Goal: Browse casually

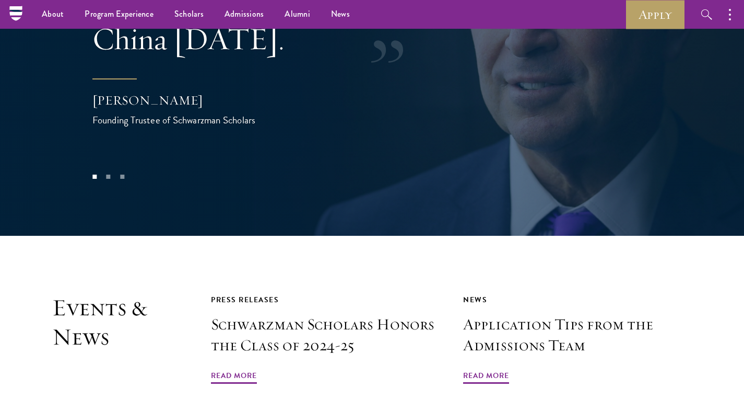
scroll to position [2077, 0]
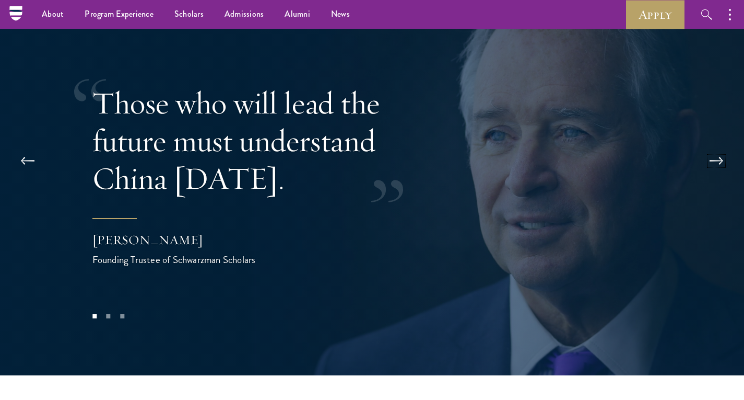
click at [711, 146] on button at bounding box center [716, 160] width 34 height 29
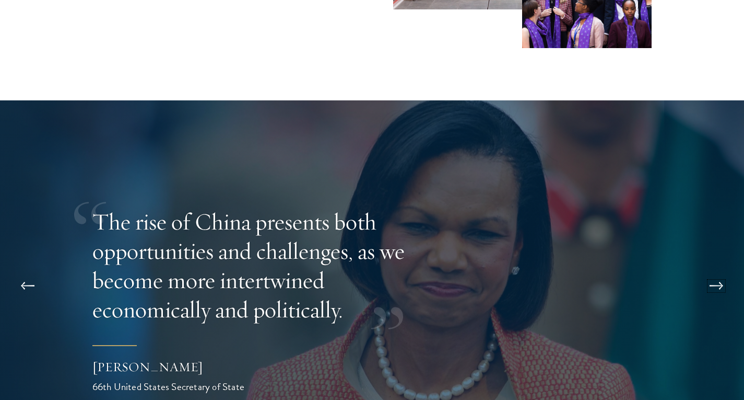
scroll to position [1960, 0]
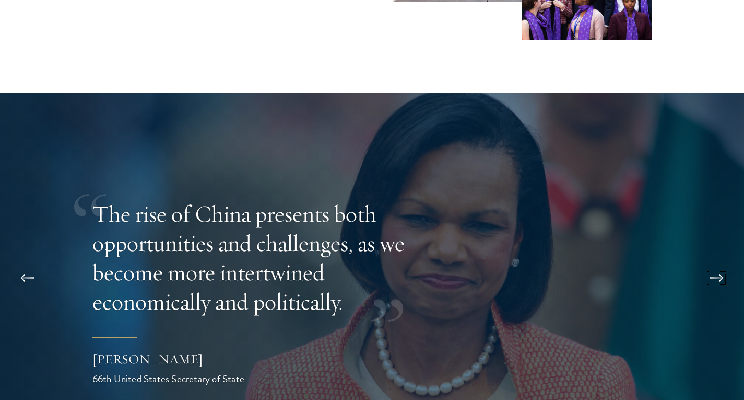
click at [708, 263] on button at bounding box center [716, 277] width 34 height 29
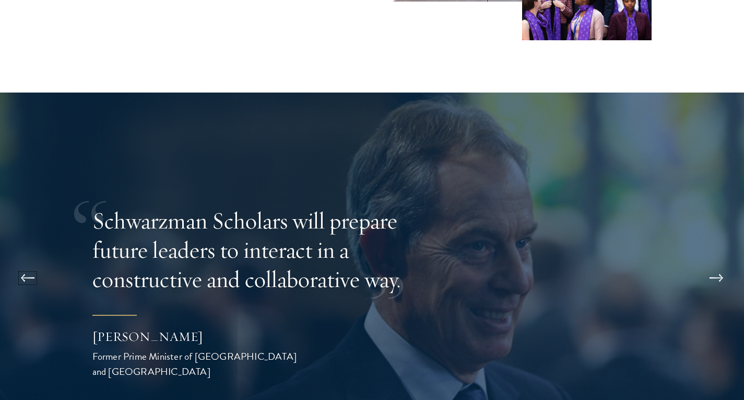
click at [22, 263] on button at bounding box center [27, 277] width 34 height 29
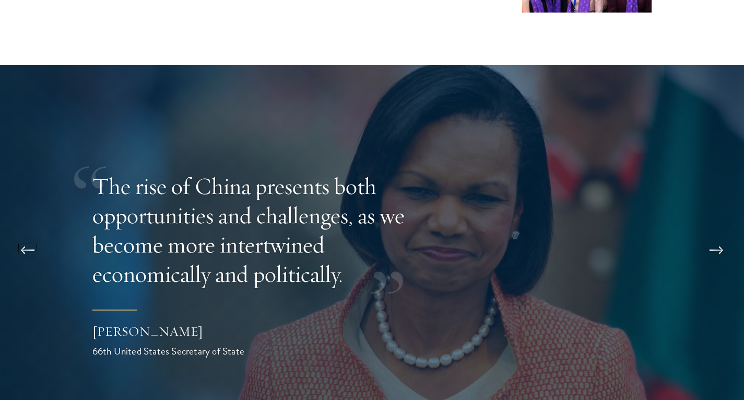
scroll to position [1988, 0]
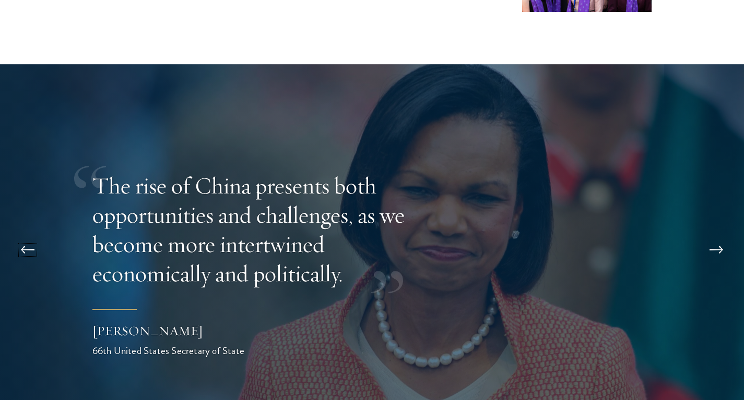
click at [36, 235] on button at bounding box center [27, 249] width 34 height 29
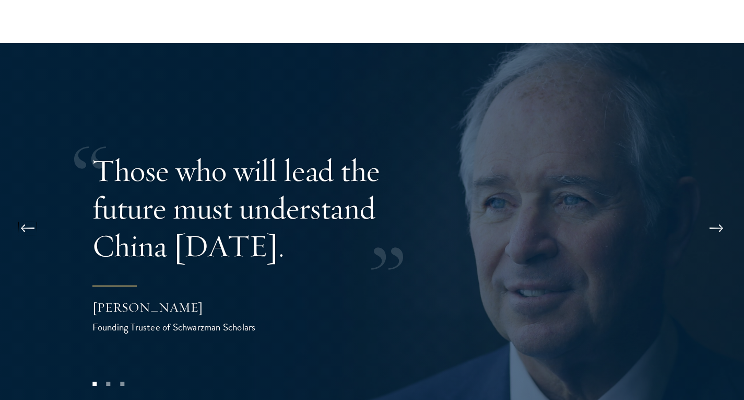
scroll to position [2011, 0]
